Goal: Task Accomplishment & Management: Manage account settings

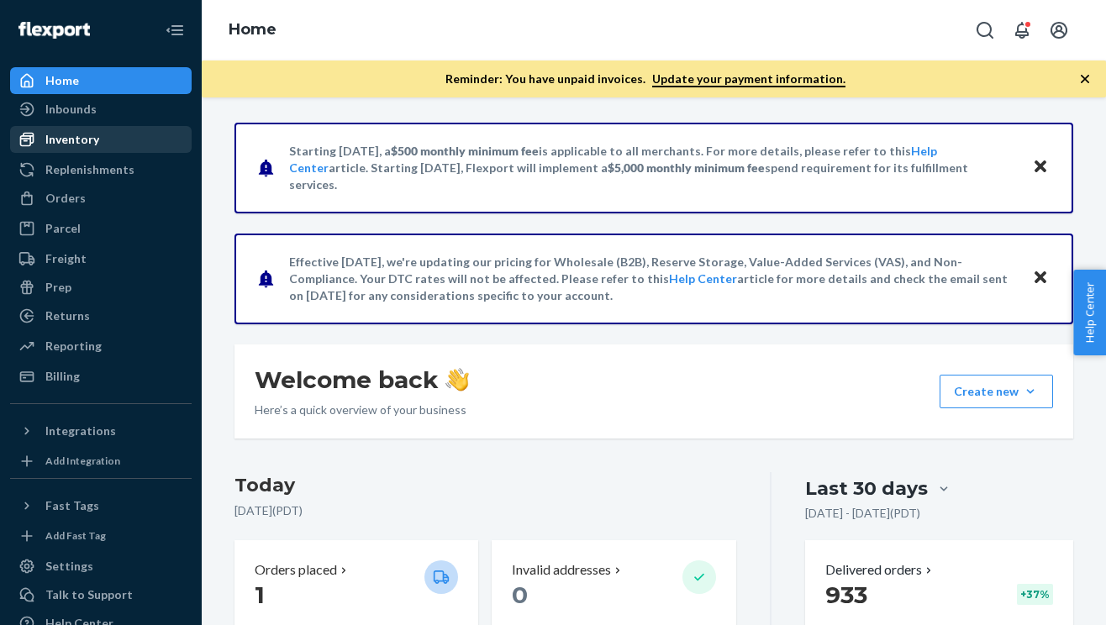
click at [87, 145] on div "Inventory" at bounding box center [72, 139] width 54 height 17
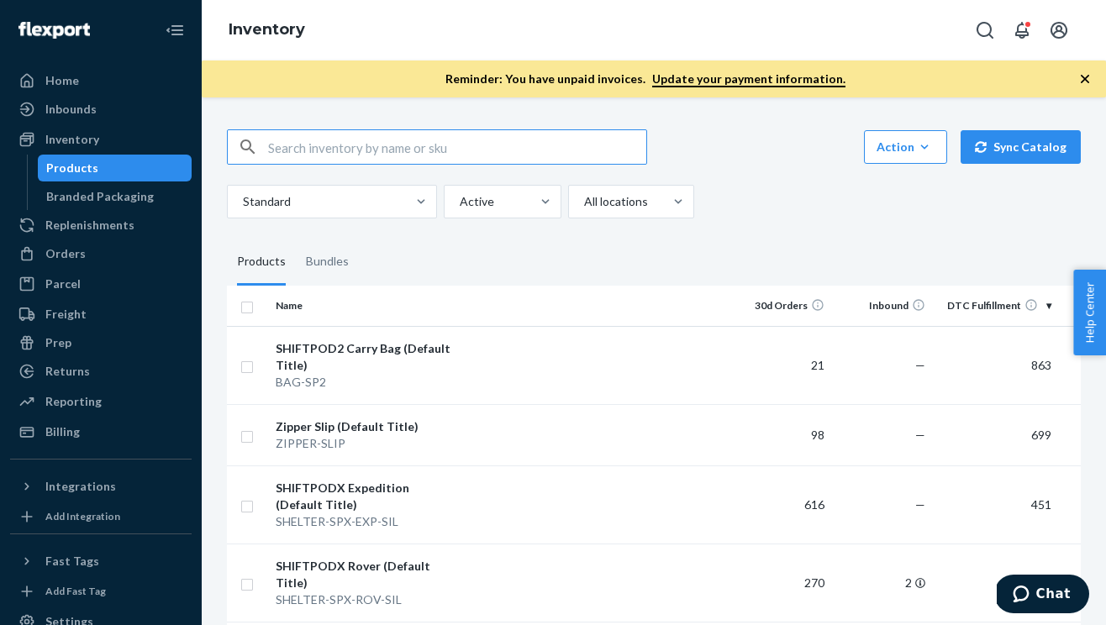
type input "g"
type input "ferr"
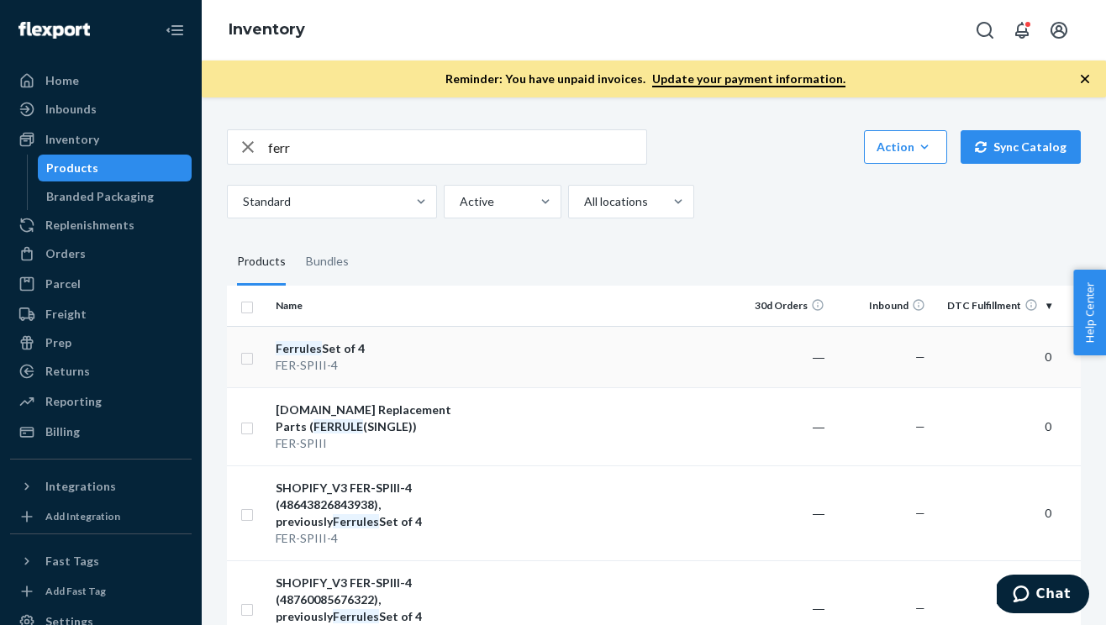
click at [334, 360] on div "FER-SPIII-4" at bounding box center [364, 365] width 176 height 17
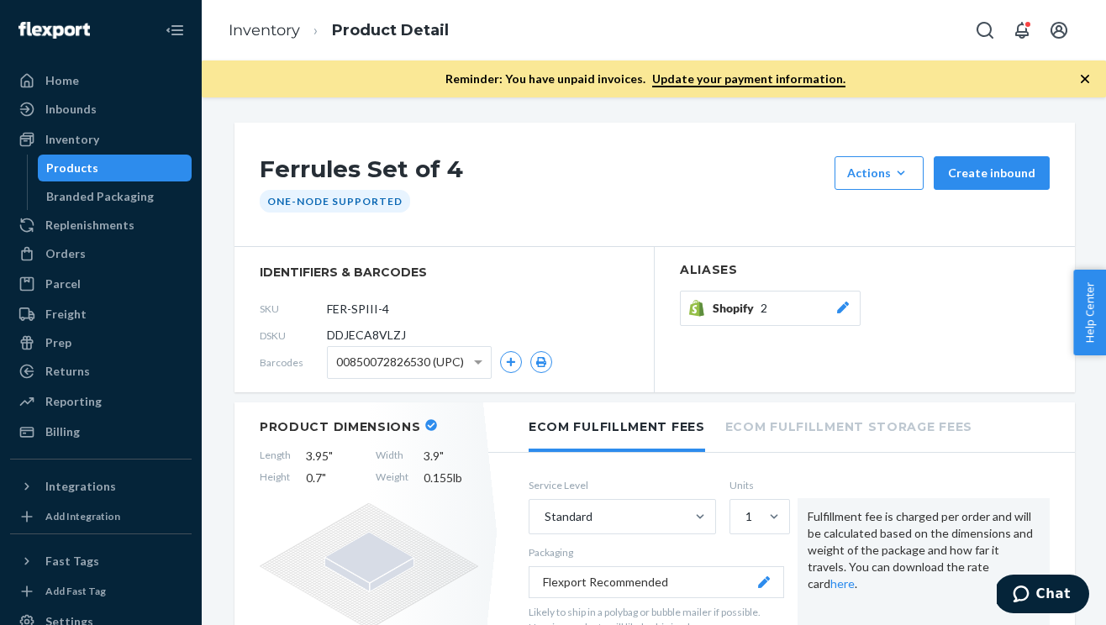
click at [835, 304] on icon at bounding box center [842, 308] width 17 height 12
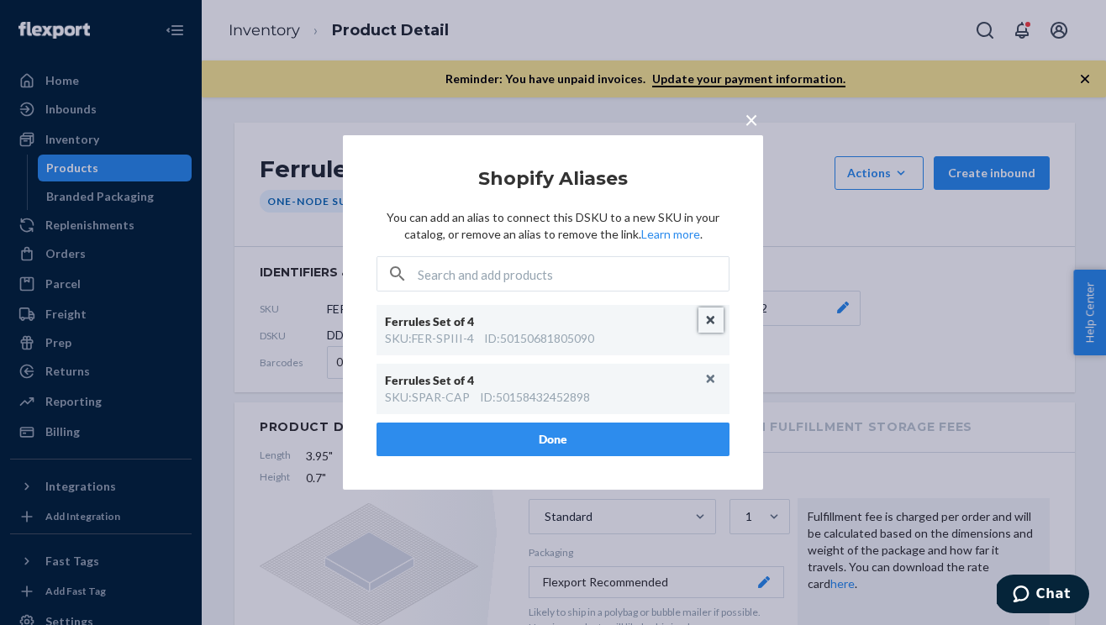
click at [715, 327] on button "Unlink" at bounding box center [710, 319] width 25 height 25
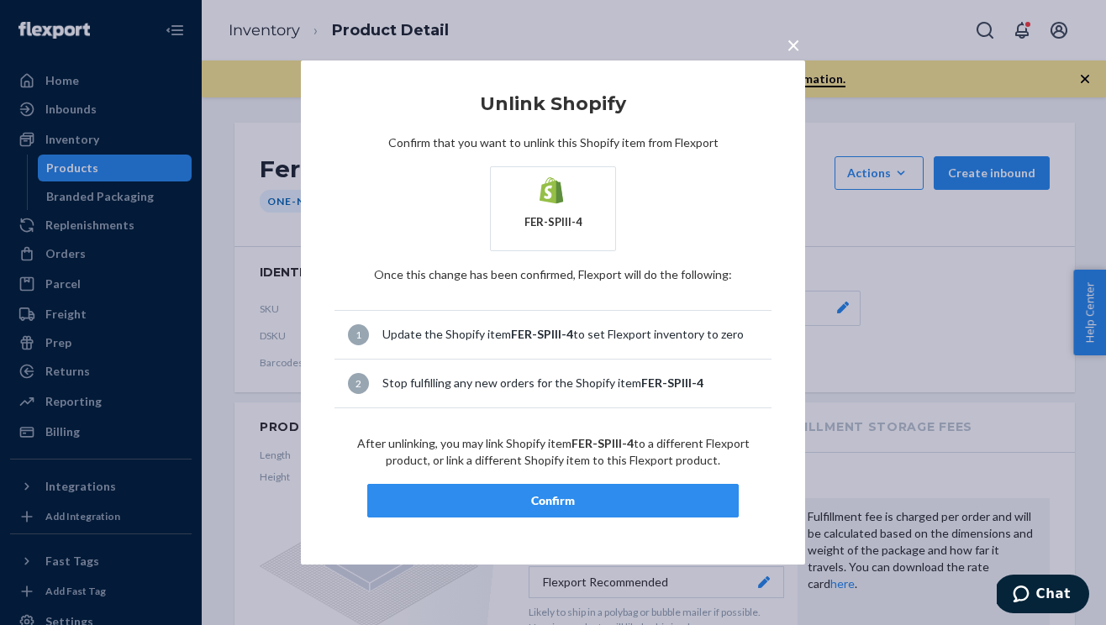
click at [687, 489] on button "Confirm" at bounding box center [552, 501] width 371 height 34
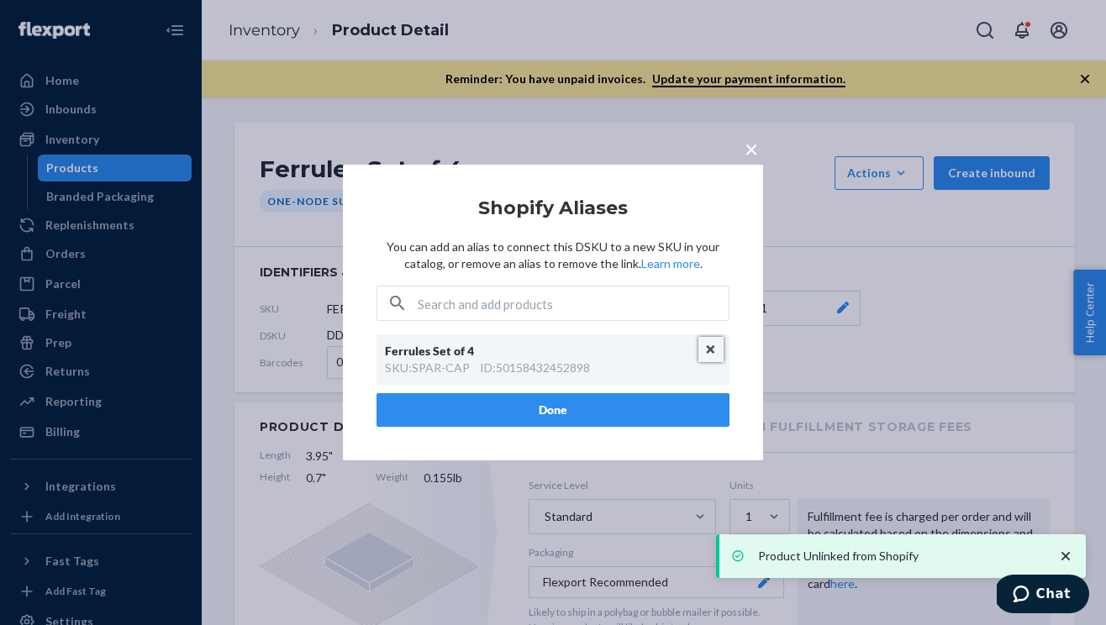
click at [707, 352] on button "Unlink" at bounding box center [710, 349] width 25 height 25
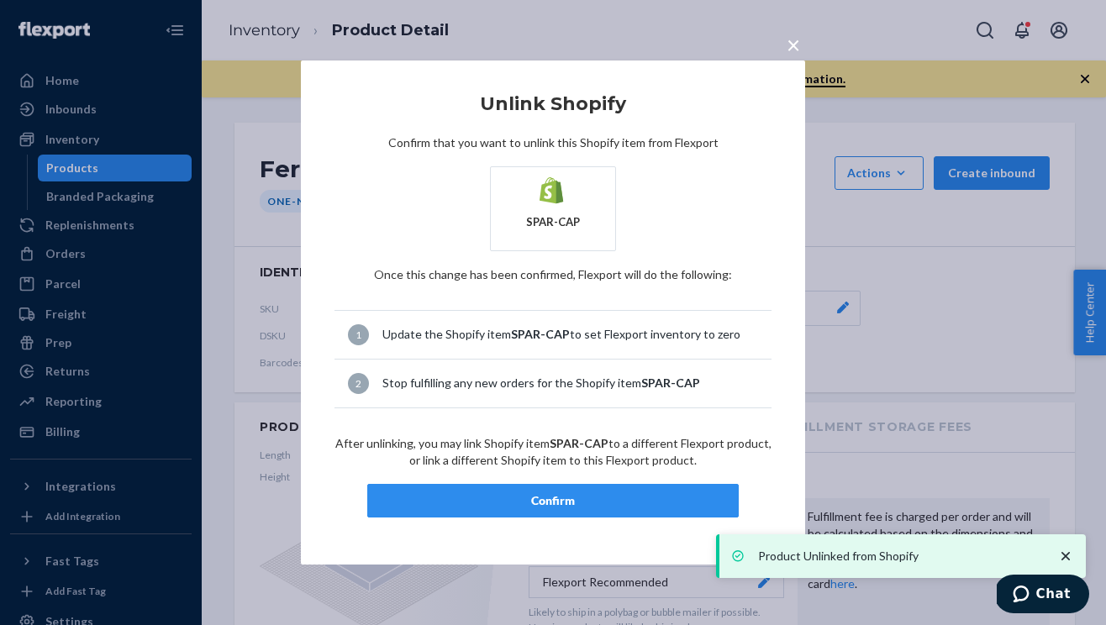
click at [649, 492] on div "Confirm" at bounding box center [552, 500] width 343 height 17
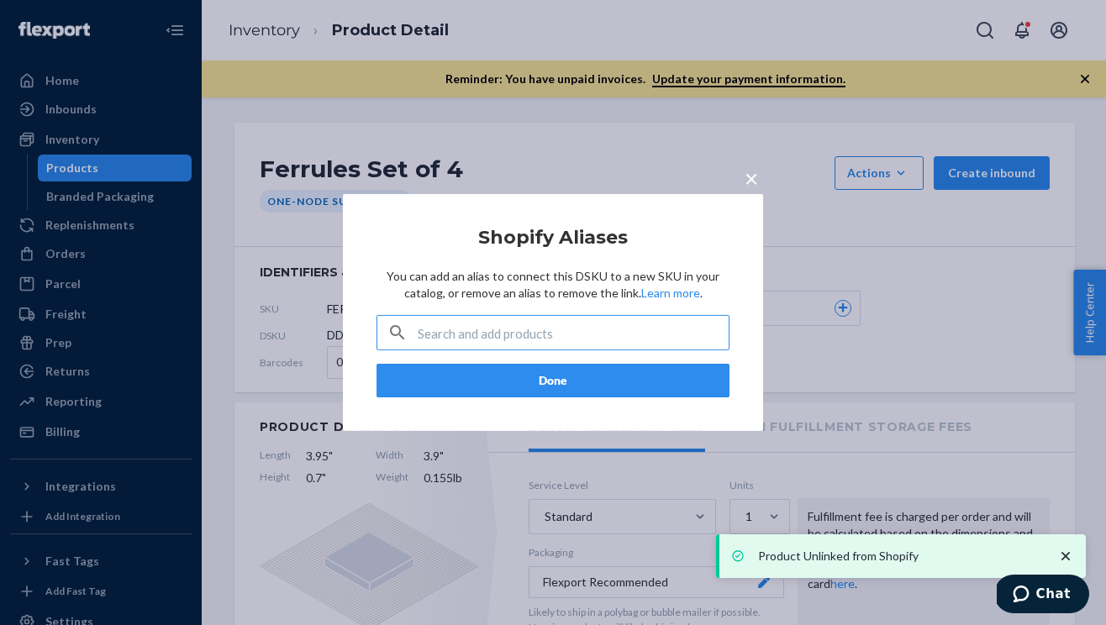
click at [570, 381] on button "Done" at bounding box center [552, 381] width 353 height 34
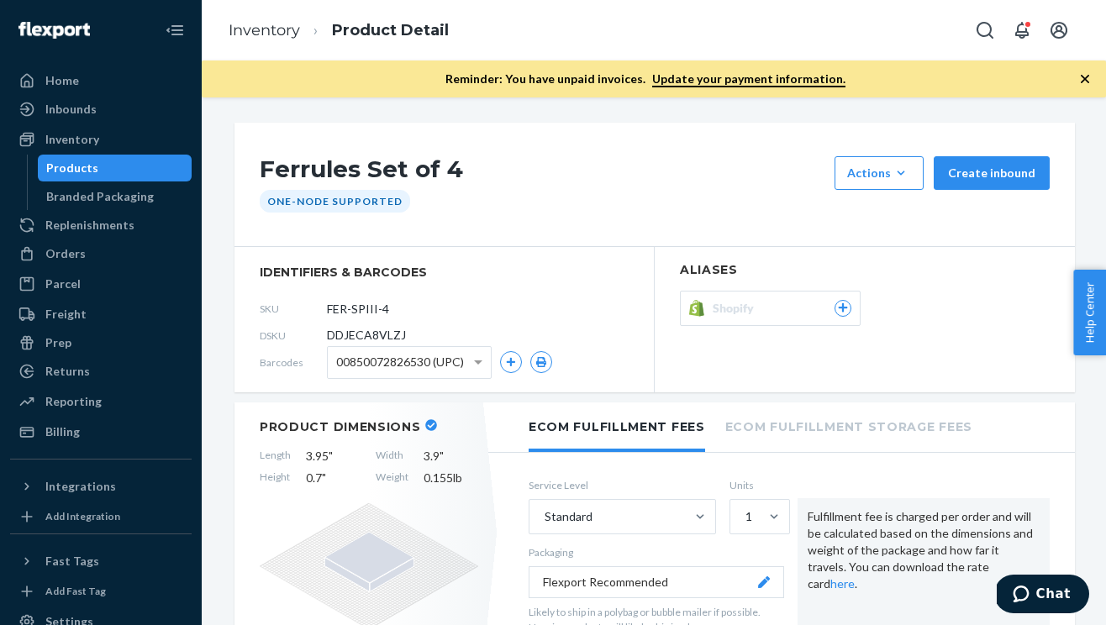
click at [97, 165] on div "Products" at bounding box center [114, 168] width 151 height 24
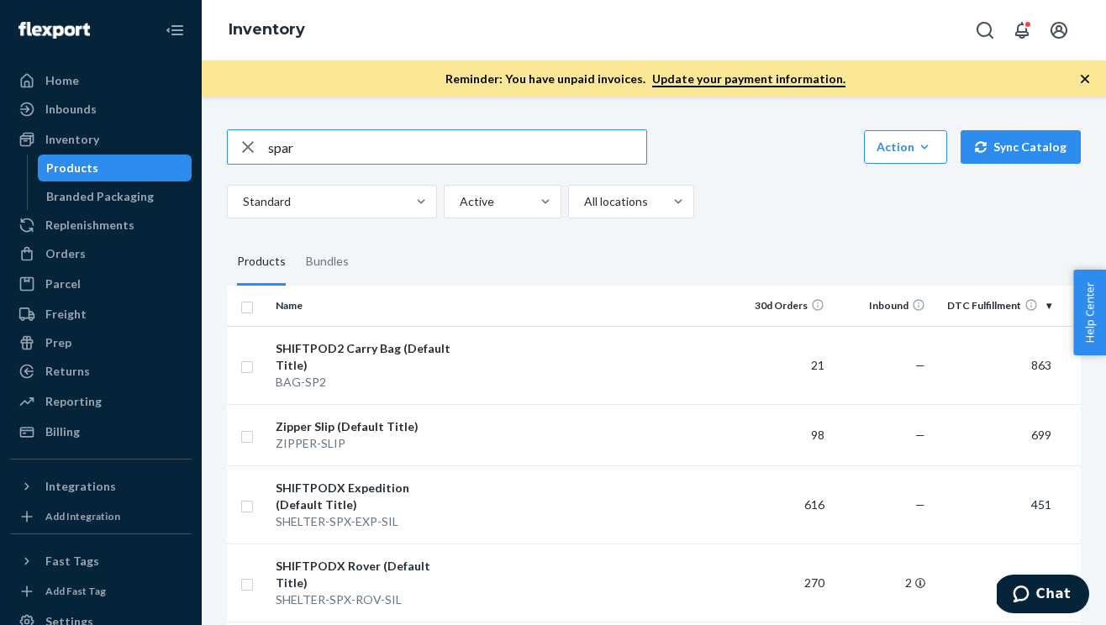
type input "spar"
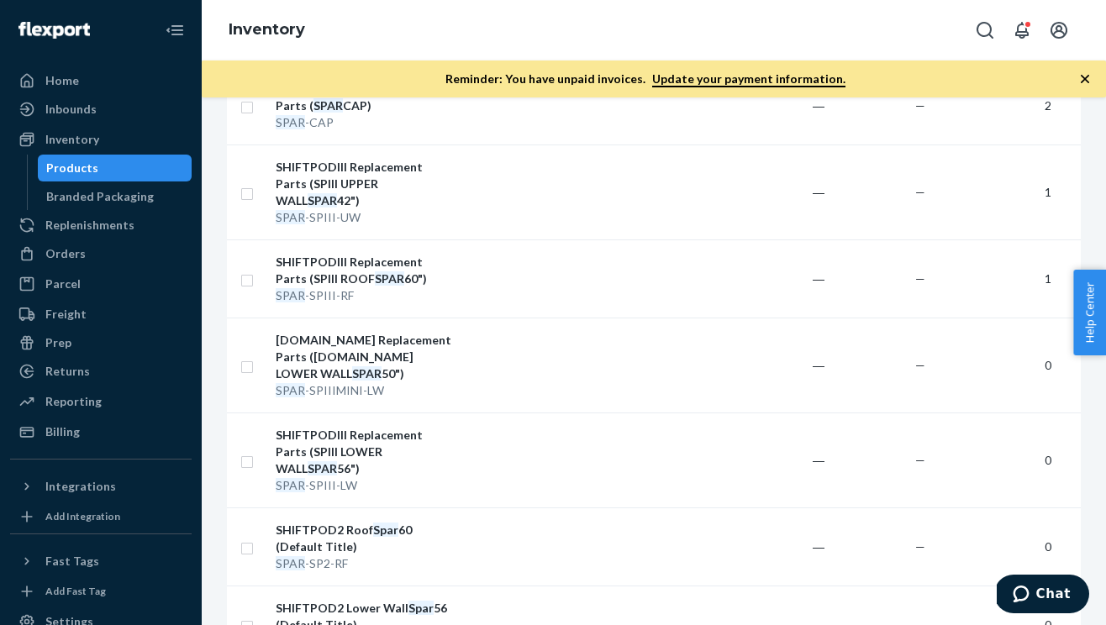
scroll to position [358, 0]
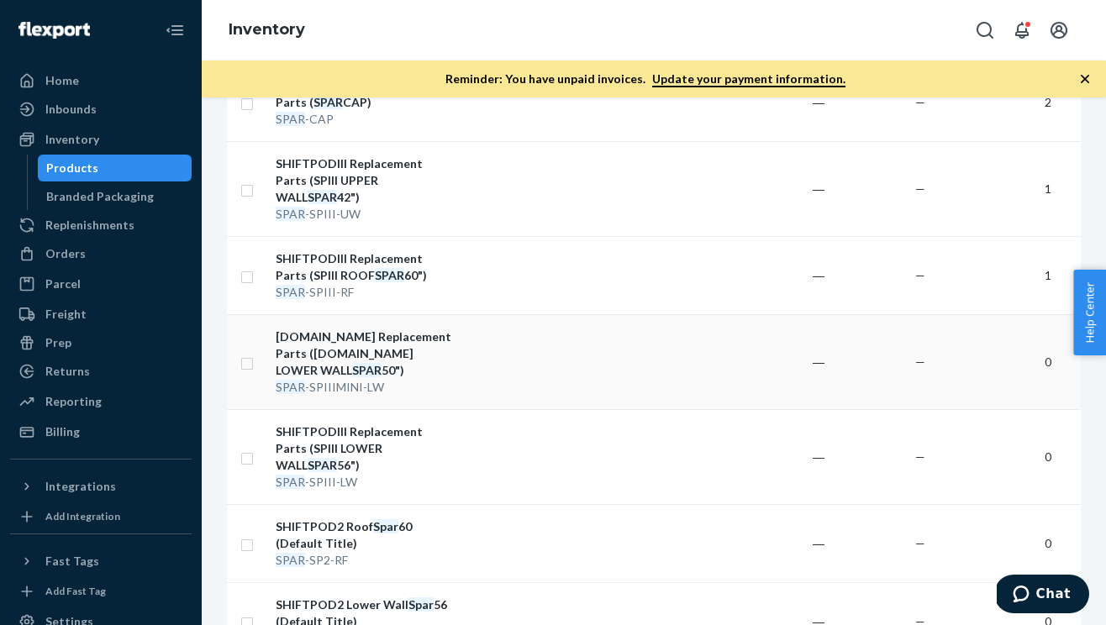
click at [372, 343] on div "[DOMAIN_NAME] Replacement Parts ([DOMAIN_NAME] LOWER WALL SPAR 50")" at bounding box center [364, 353] width 176 height 50
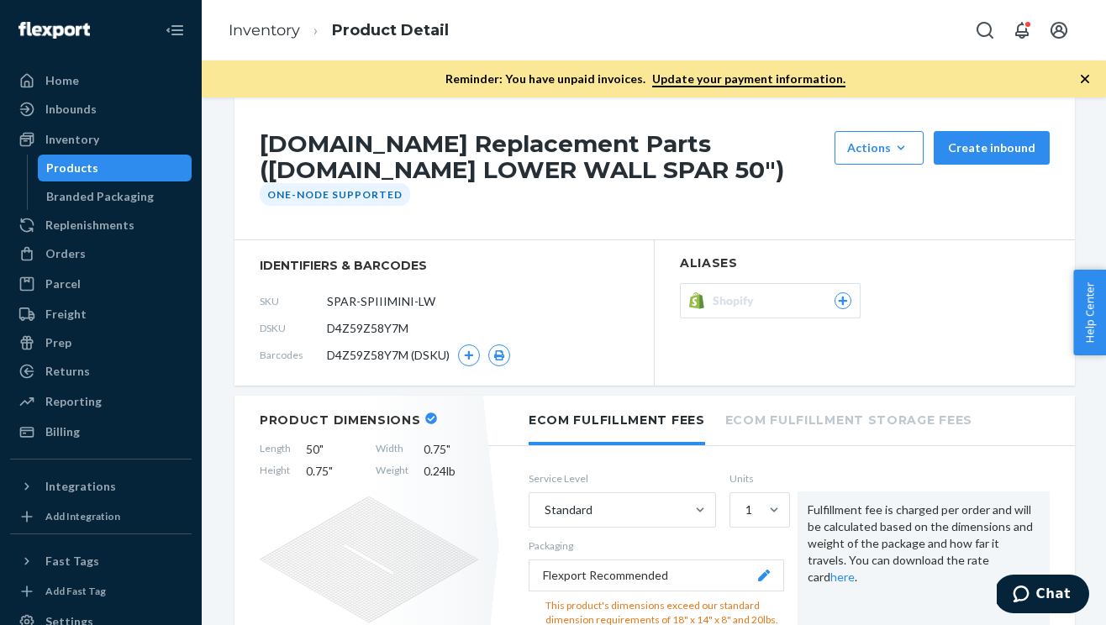
scroll to position [4, 0]
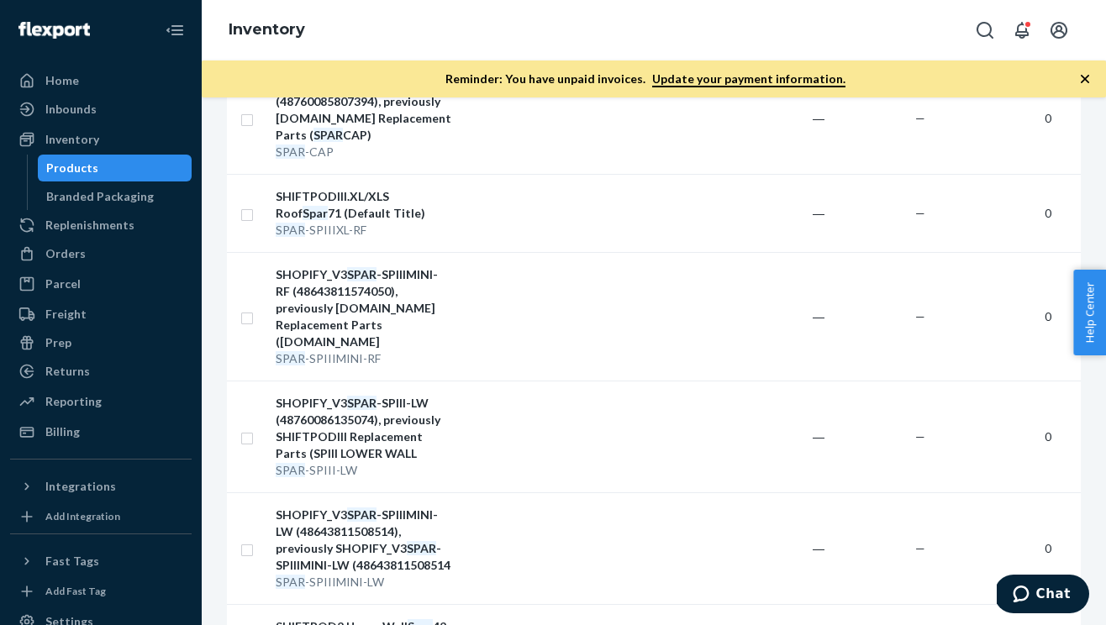
scroll to position [1488, 0]
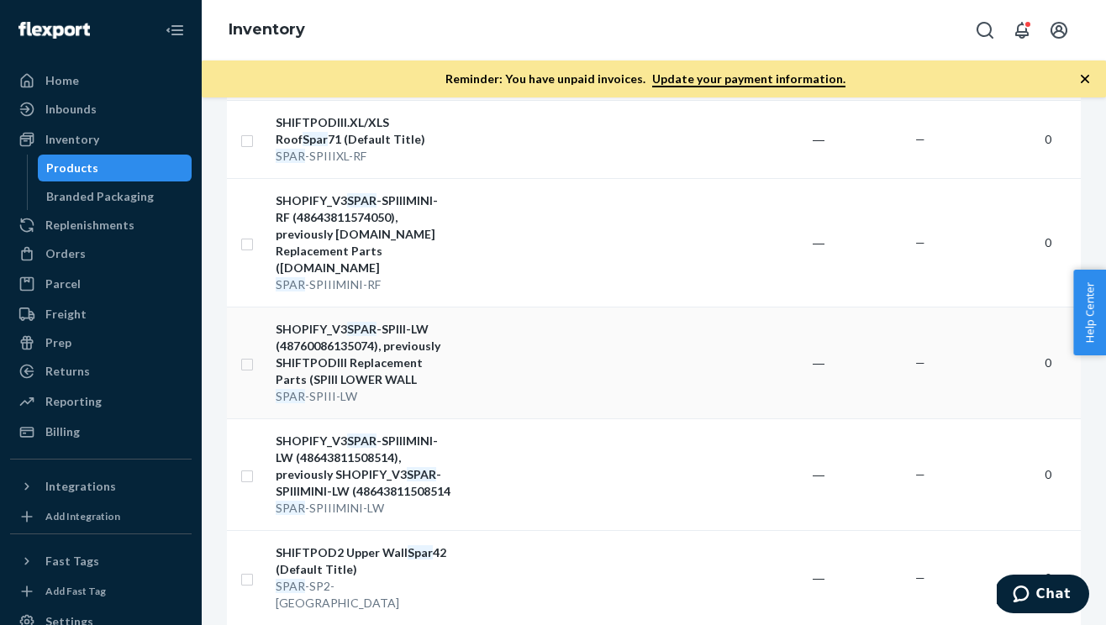
click at [342, 321] on div "SHOPIFY_V3 SPAR -SPIII-LW (48760086135074), previously SHIFTPODIII Replacement …" at bounding box center [364, 354] width 176 height 67
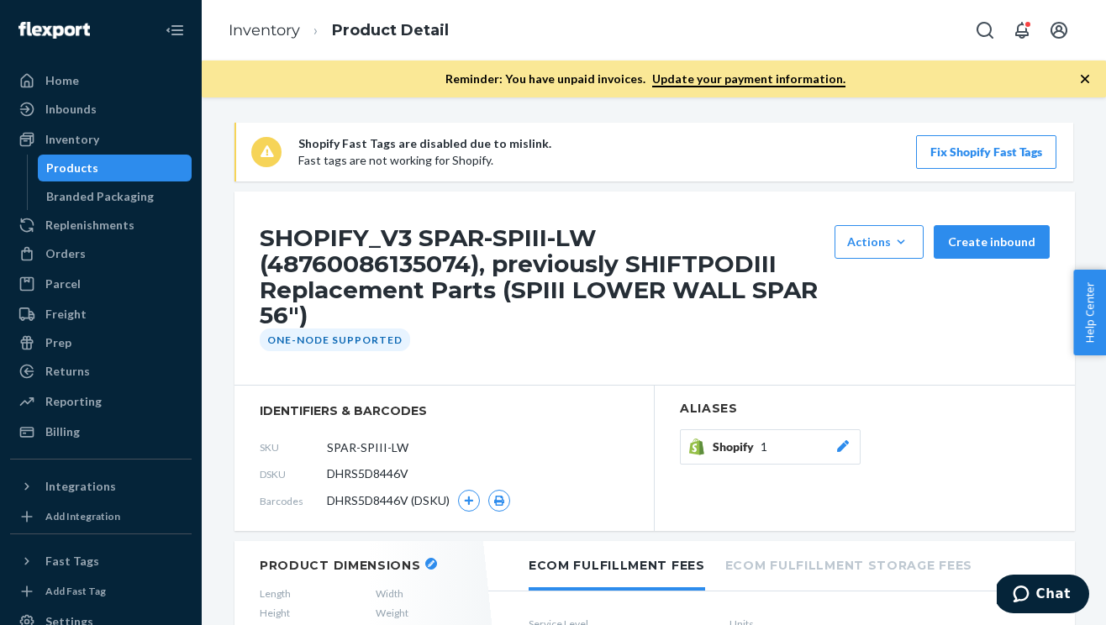
click at [847, 440] on icon at bounding box center [842, 446] width 17 height 12
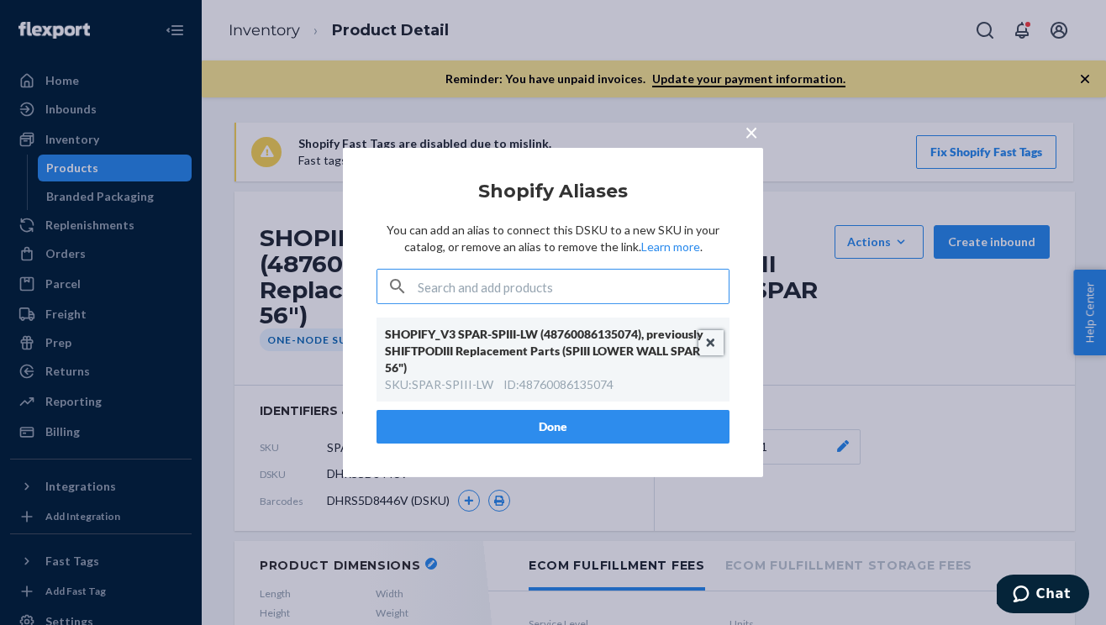
click at [708, 348] on button "Unlink" at bounding box center [710, 342] width 25 height 25
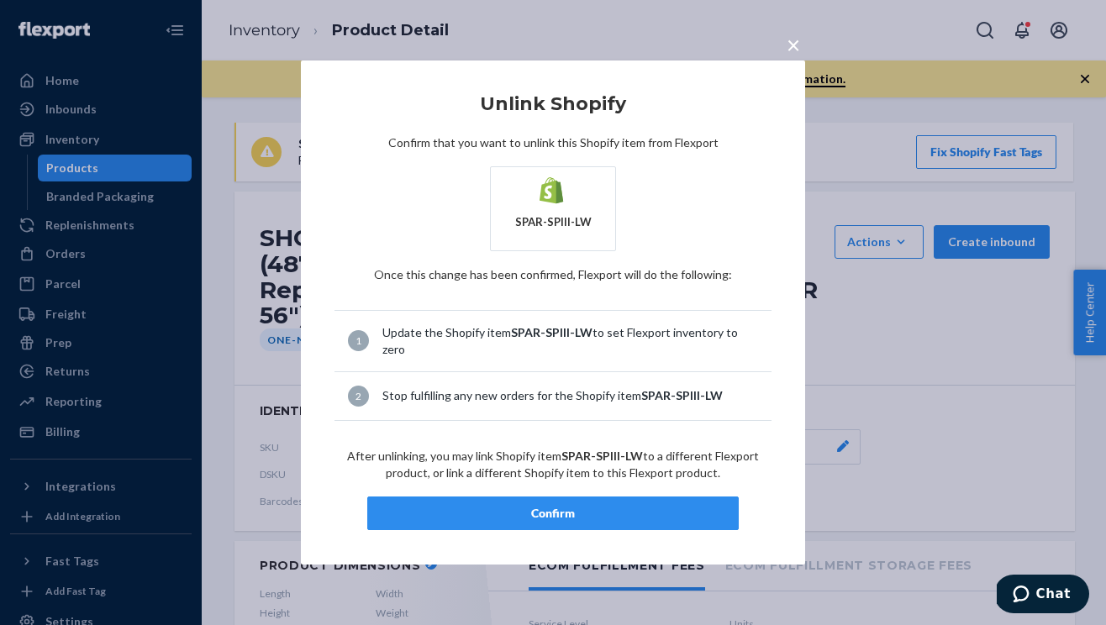
click at [638, 505] on div "Confirm" at bounding box center [552, 513] width 343 height 17
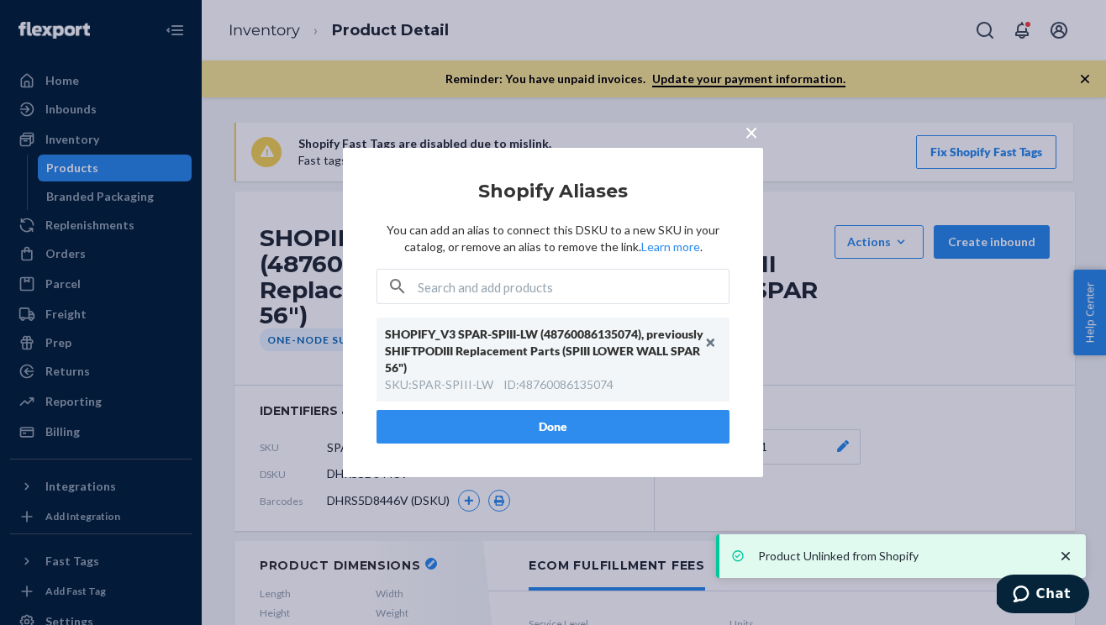
click at [638, 430] on button "Done" at bounding box center [552, 427] width 353 height 34
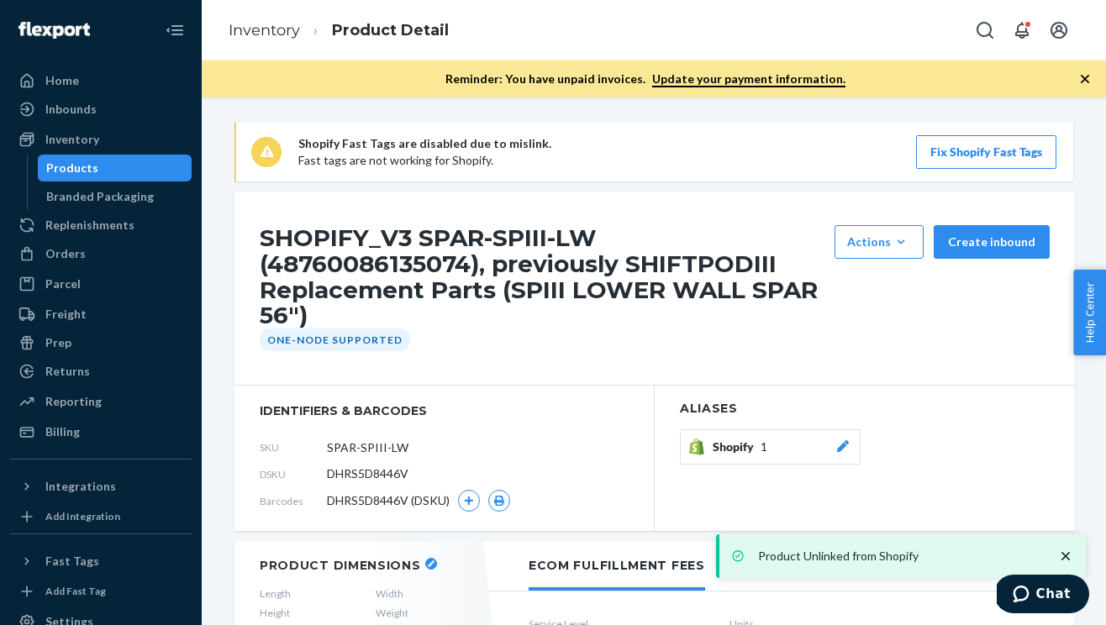
drag, startPoint x: 269, startPoint y: 290, endPoint x: 299, endPoint y: 287, distance: 30.3
click at [299, 287] on h1 "SHOPIFY_V3 SPAR-SPIII-LW (48760086135074), previously SHIFTPODIII Replacement P…" at bounding box center [543, 276] width 566 height 103
